Goal: Understand process/instructions

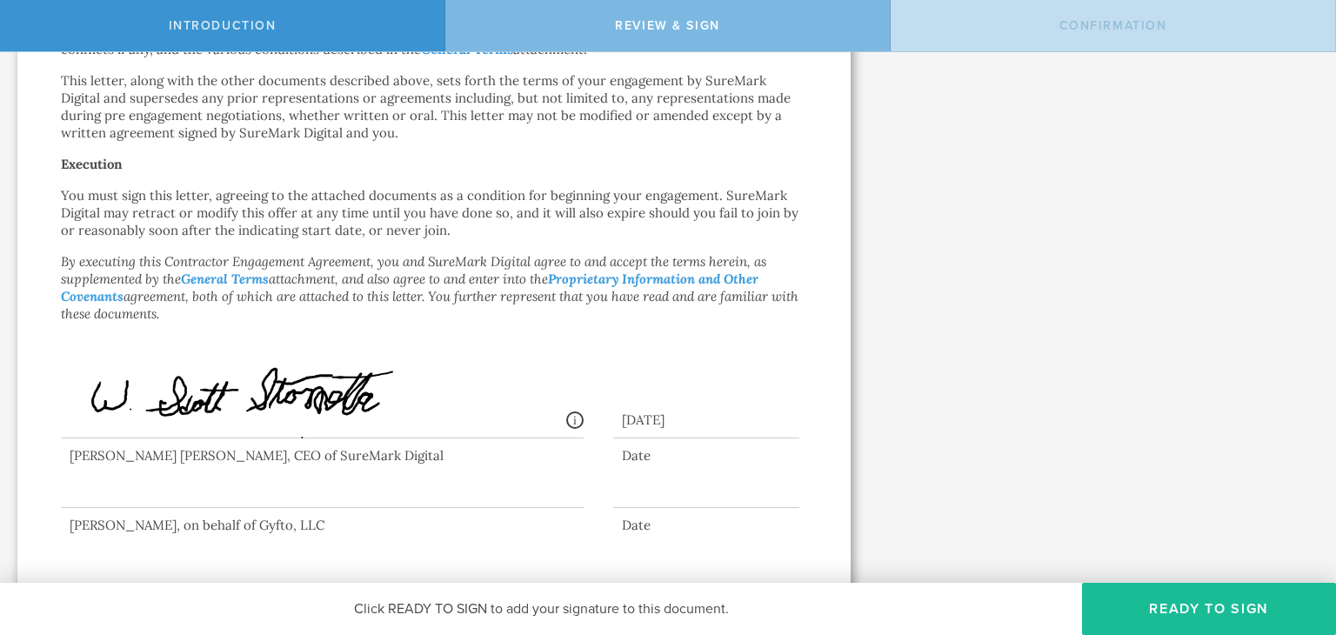
scroll to position [1128, 0]
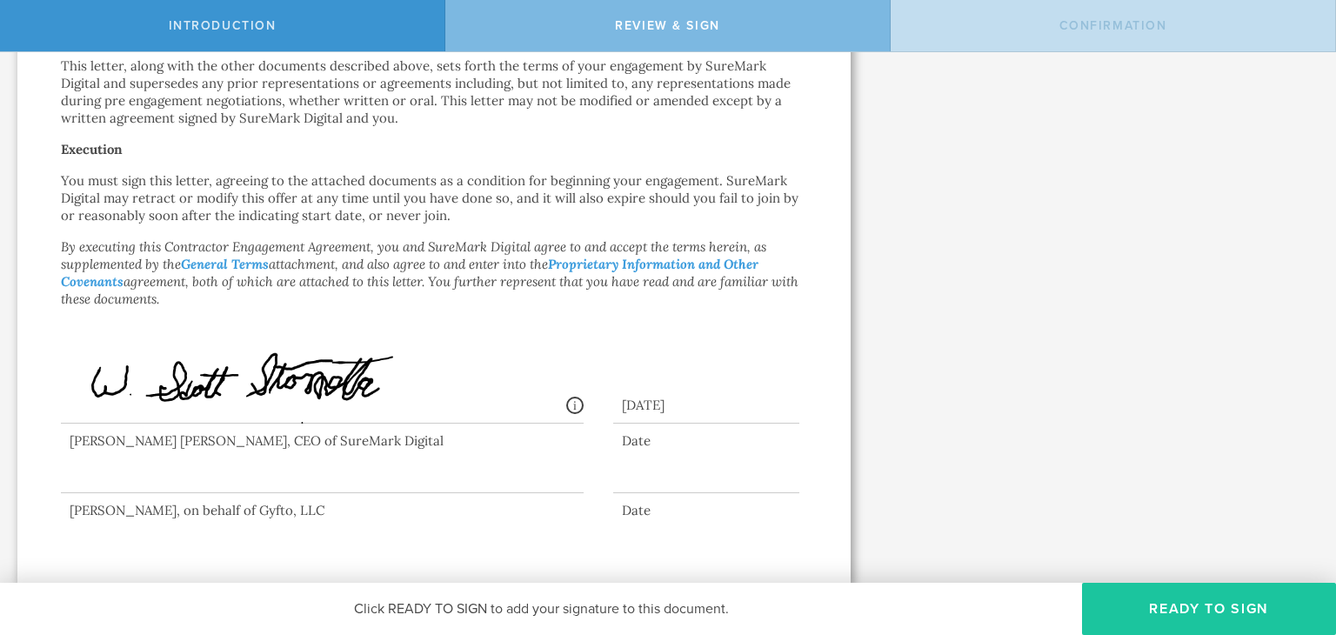
click at [1159, 612] on button "Ready to Sign" at bounding box center [1209, 609] width 254 height 52
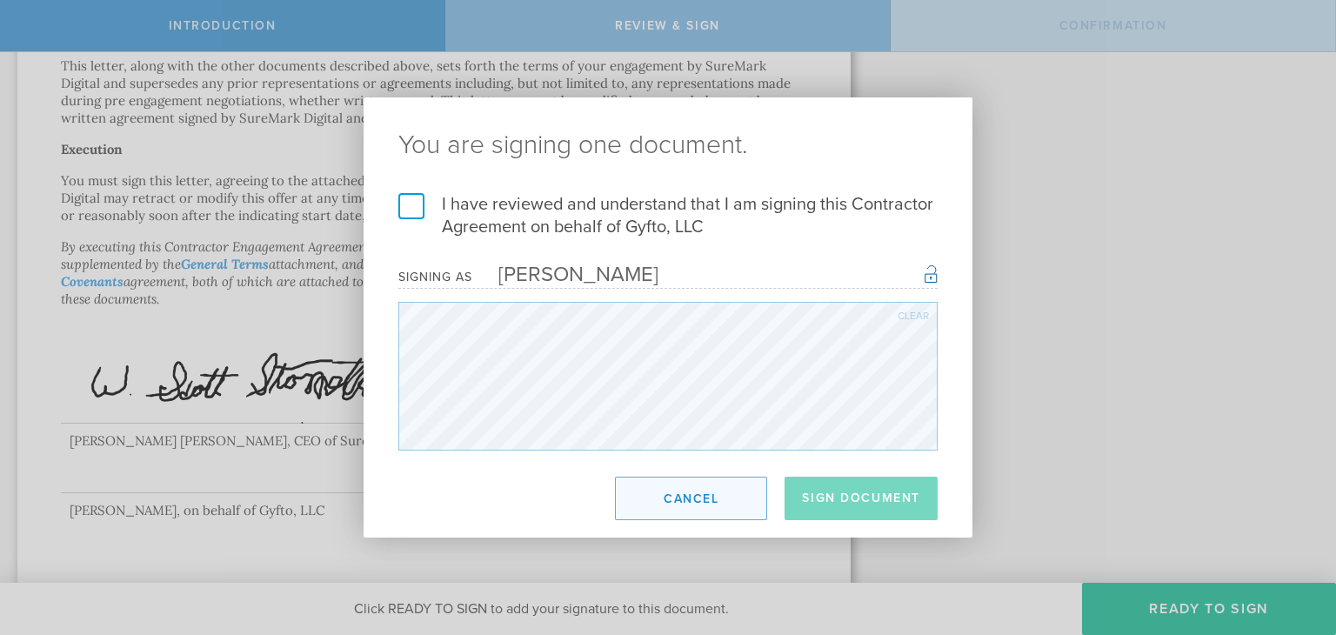
click at [686, 494] on button "Cancel" at bounding box center [691, 498] width 152 height 43
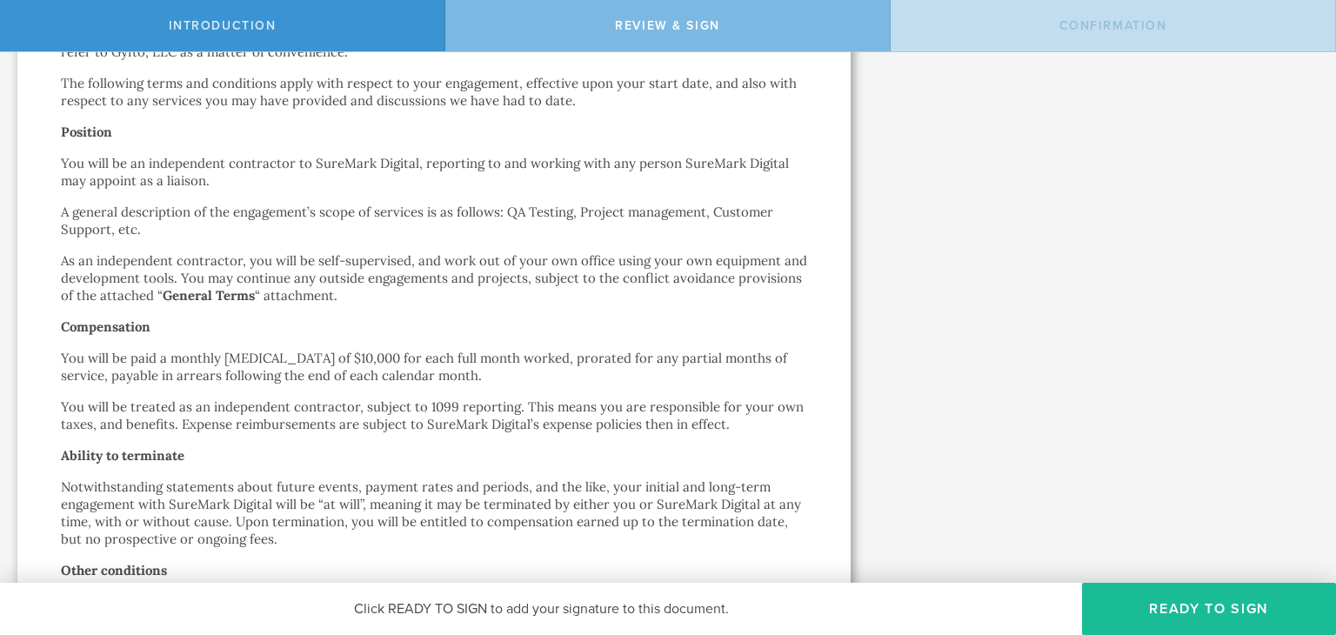
scroll to position [0, 0]
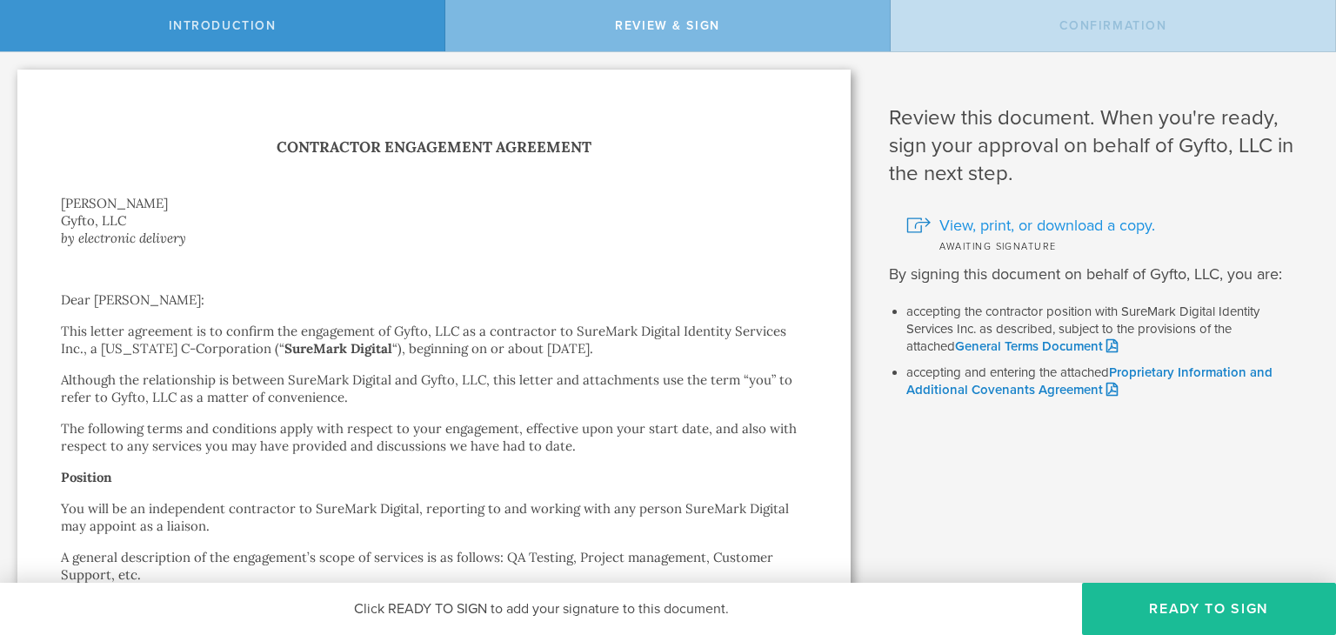
click at [1017, 225] on span "View, print, or download a copy." at bounding box center [1048, 225] width 216 height 23
click at [1034, 349] on link "General Terms Document" at bounding box center [1036, 346] width 163 height 16
click at [1149, 369] on link "Proprietary Information and Additional Covenants Agreement" at bounding box center [1090, 382] width 366 height 34
click at [1010, 231] on span "View, print, or download a copy." at bounding box center [1048, 225] width 216 height 23
click at [974, 223] on span "View, print, or download a copy." at bounding box center [1048, 225] width 216 height 23
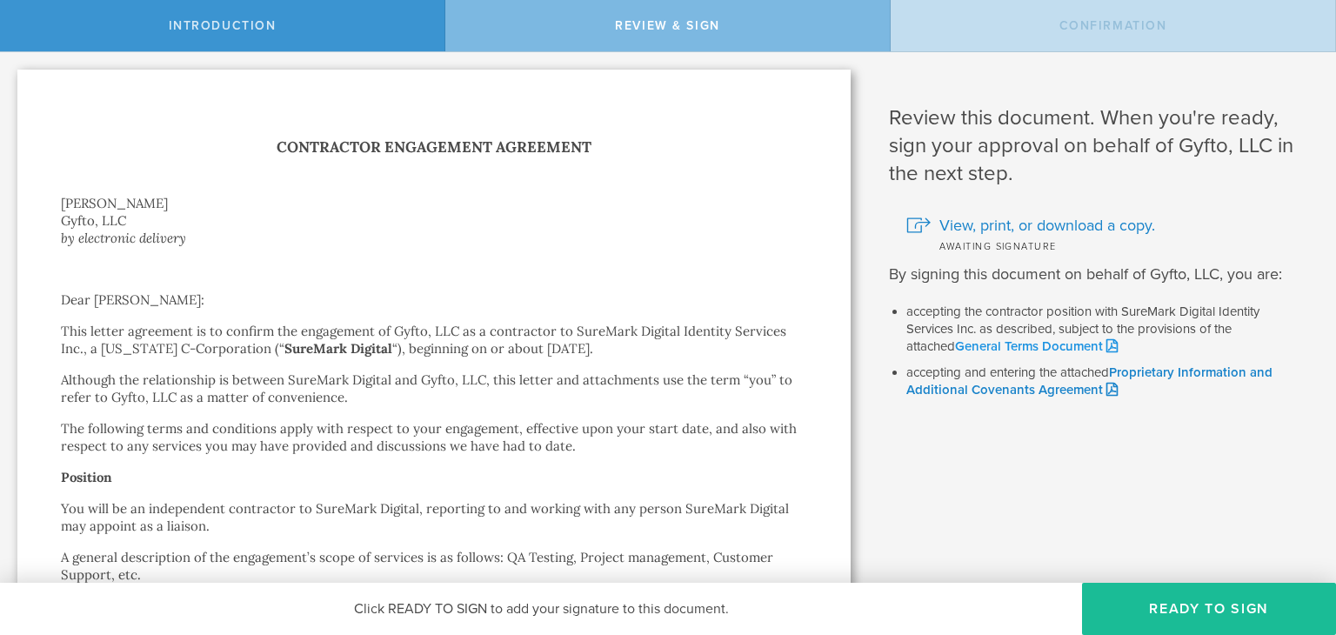
click at [995, 347] on link "General Terms Document" at bounding box center [1036, 346] width 163 height 16
click at [1014, 391] on link "Proprietary Information and Additional Covenants Agreement" at bounding box center [1090, 382] width 366 height 34
